Goal: Check status: Check status

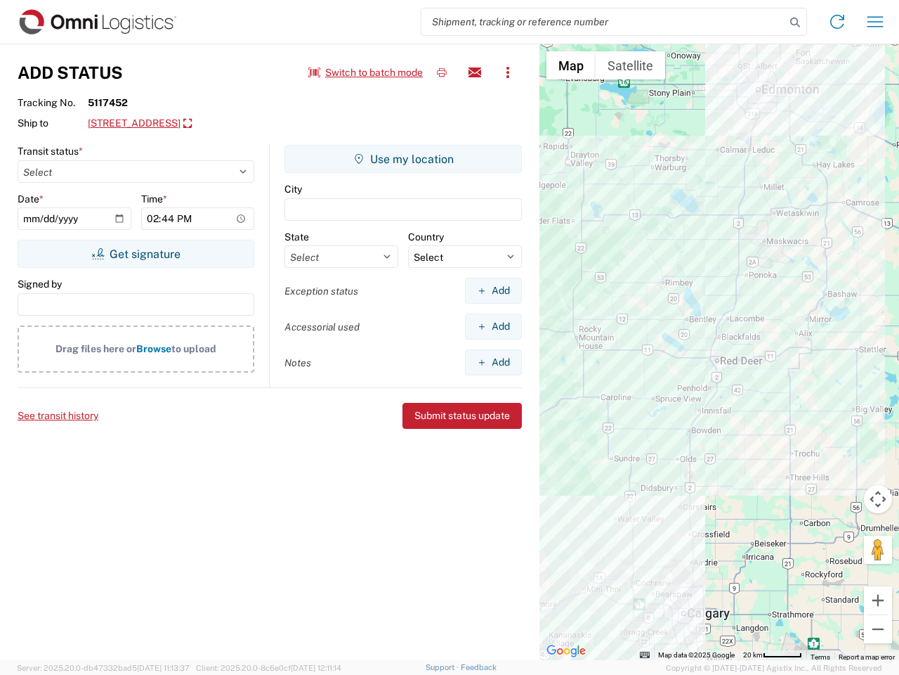
click at [604, 22] on input "search" at bounding box center [604, 21] width 364 height 27
click at [795, 22] on icon at bounding box center [796, 23] width 20 height 20
click at [838, 22] on icon at bounding box center [837, 22] width 22 height 22
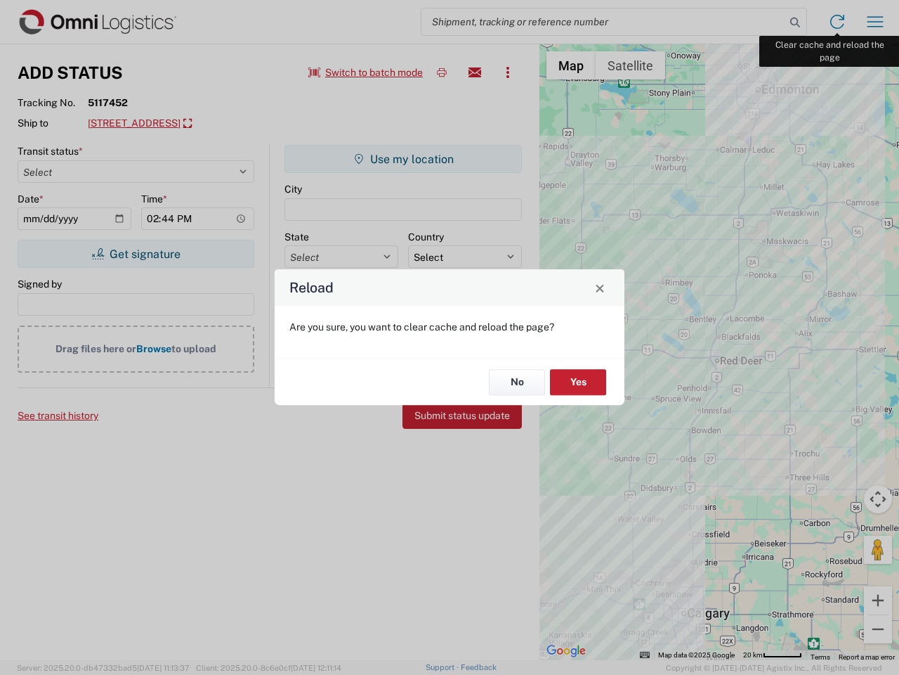
click at [875, 22] on div "Reload Are you sure, you want to clear cache and reload the page? No Yes" at bounding box center [449, 337] width 899 height 675
click at [366, 72] on div "Reload Are you sure, you want to clear cache and reload the page? No Yes" at bounding box center [449, 337] width 899 height 675
click at [442, 72] on div "Reload Are you sure, you want to clear cache and reload the page? No Yes" at bounding box center [449, 337] width 899 height 675
click at [475, 72] on div "Reload Are you sure, you want to clear cache and reload the page? No Yes" at bounding box center [449, 337] width 899 height 675
click at [508, 72] on div "Reload Are you sure, you want to clear cache and reload the page? No Yes" at bounding box center [449, 337] width 899 height 675
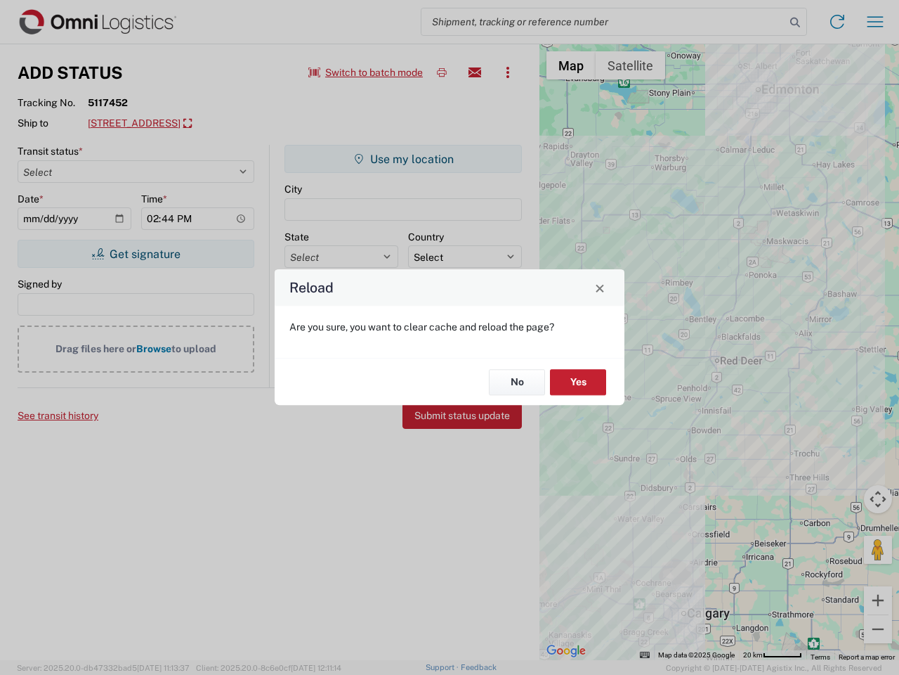
click at [195, 124] on div "Reload Are you sure, you want to clear cache and reload the page? No Yes" at bounding box center [449, 337] width 899 height 675
click at [136, 254] on div "Reload Are you sure, you want to clear cache and reload the page? No Yes" at bounding box center [449, 337] width 899 height 675
